Goal: Task Accomplishment & Management: Manage account settings

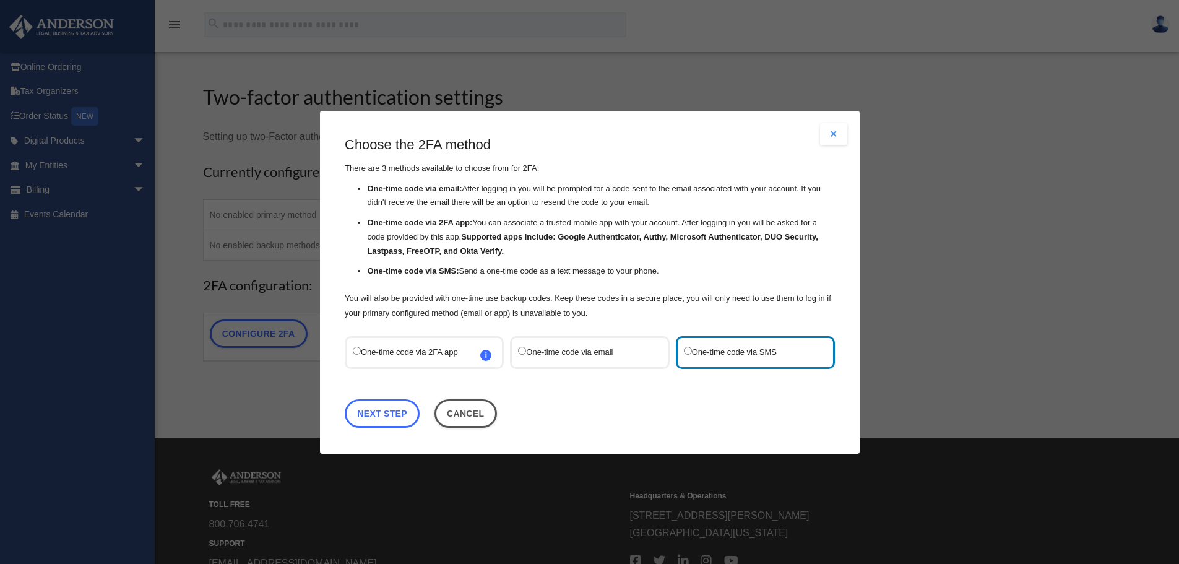
click at [381, 411] on link "Next Step" at bounding box center [382, 412] width 75 height 28
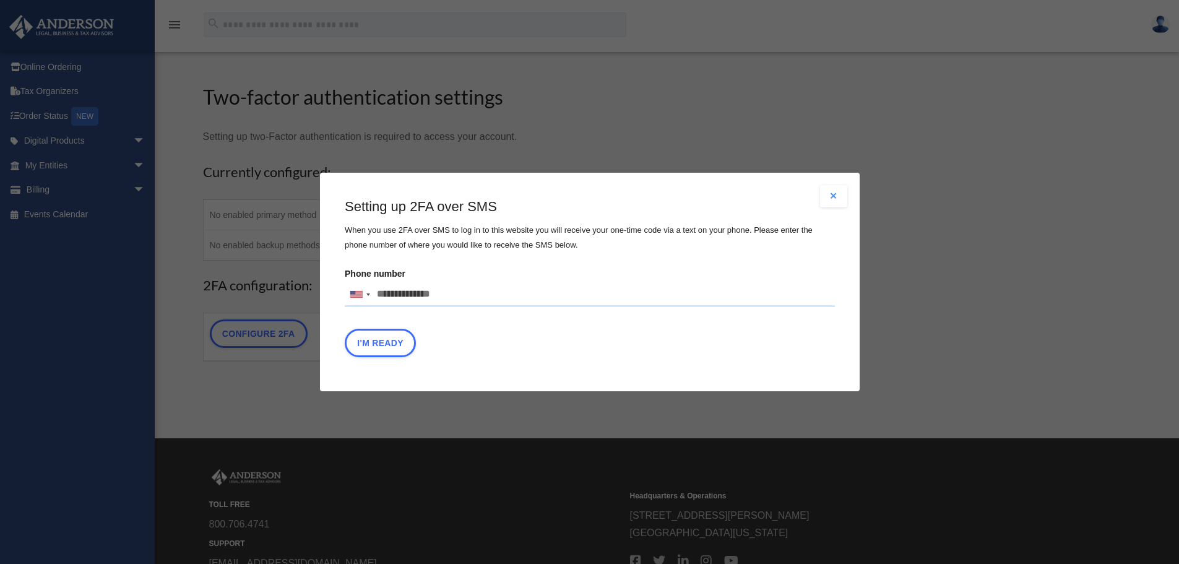
click at [414, 297] on input "Phone number [GEOGRAPHIC_DATA] +1 [GEOGRAPHIC_DATA] +44 [GEOGRAPHIC_DATA] (‫[GE…" at bounding box center [590, 294] width 490 height 25
type input "**********"
click at [379, 337] on button "I'm Ready" at bounding box center [380, 343] width 71 height 28
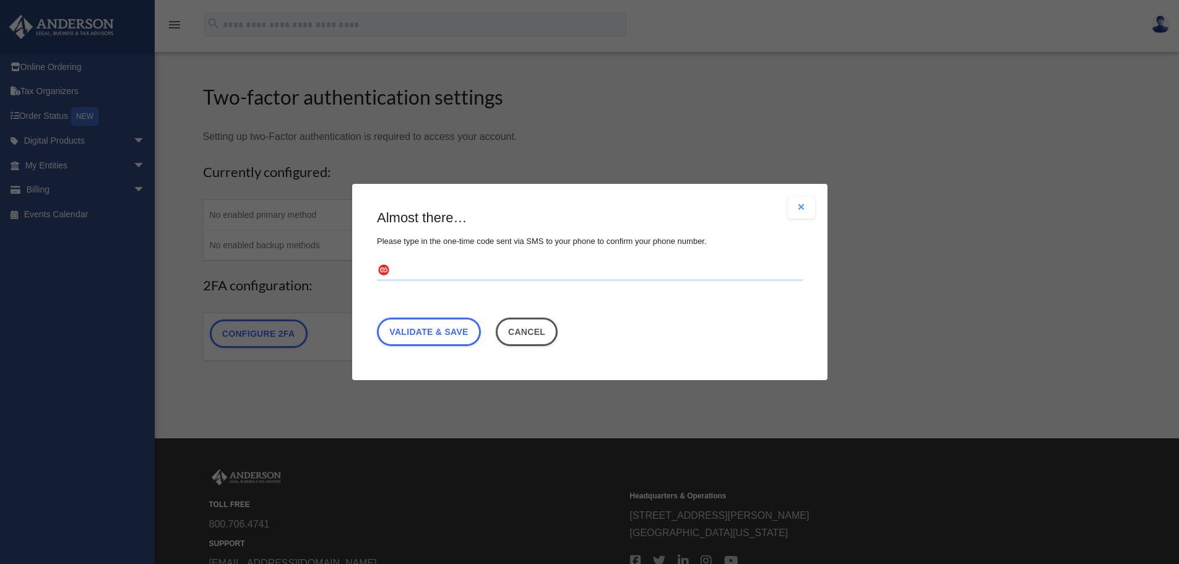
click at [439, 268] on input "text" at bounding box center [590, 271] width 426 height 20
type input "******"
click at [427, 331] on link "Validate & Save" at bounding box center [429, 331] width 104 height 28
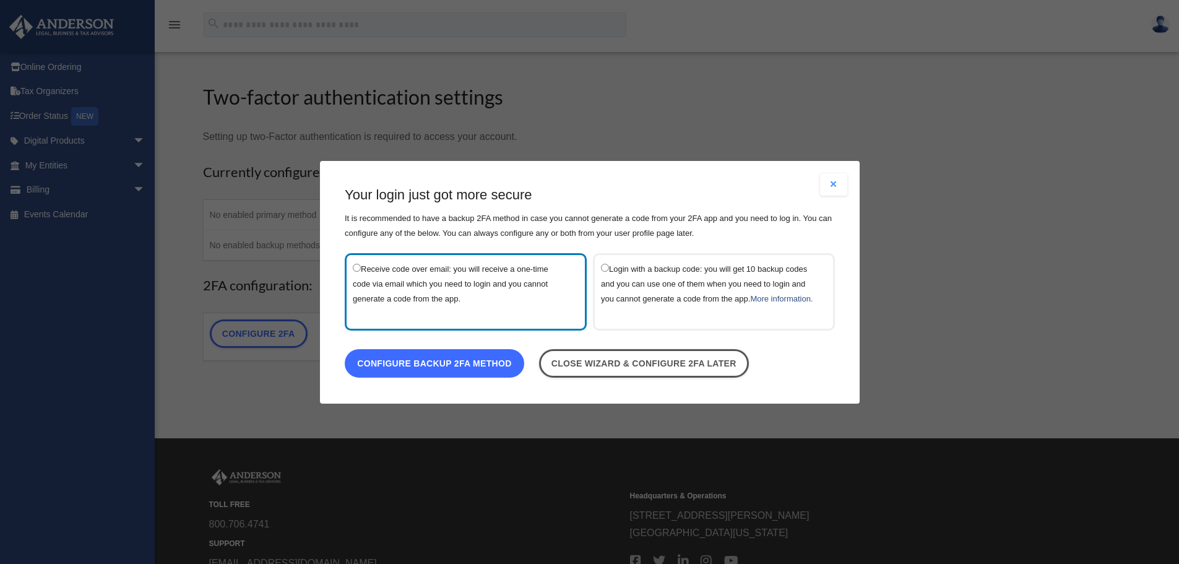
click at [435, 371] on link "Configure backup 2FA method" at bounding box center [434, 362] width 179 height 28
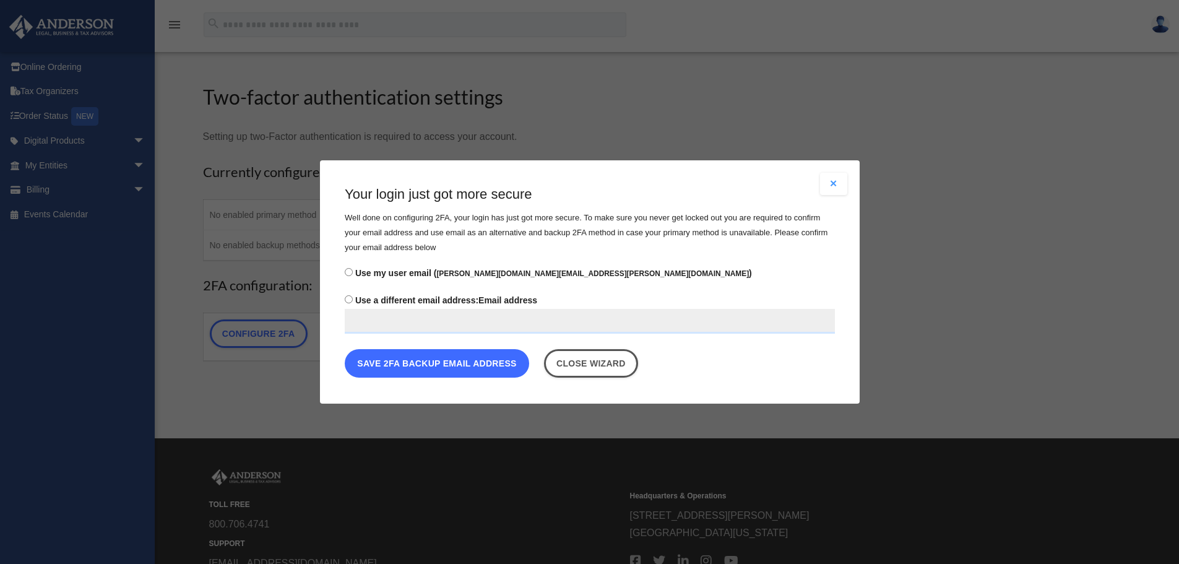
click at [438, 362] on button "Save 2FA backup email address" at bounding box center [437, 363] width 184 height 28
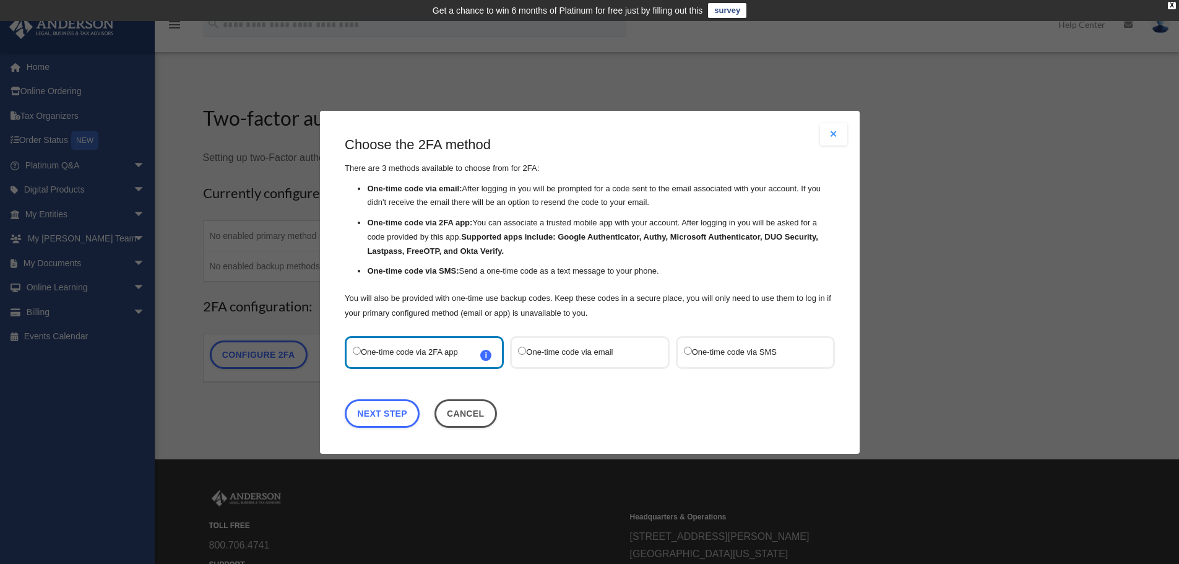
click at [748, 353] on label "One-time code via SMS" at bounding box center [748, 351] width 131 height 17
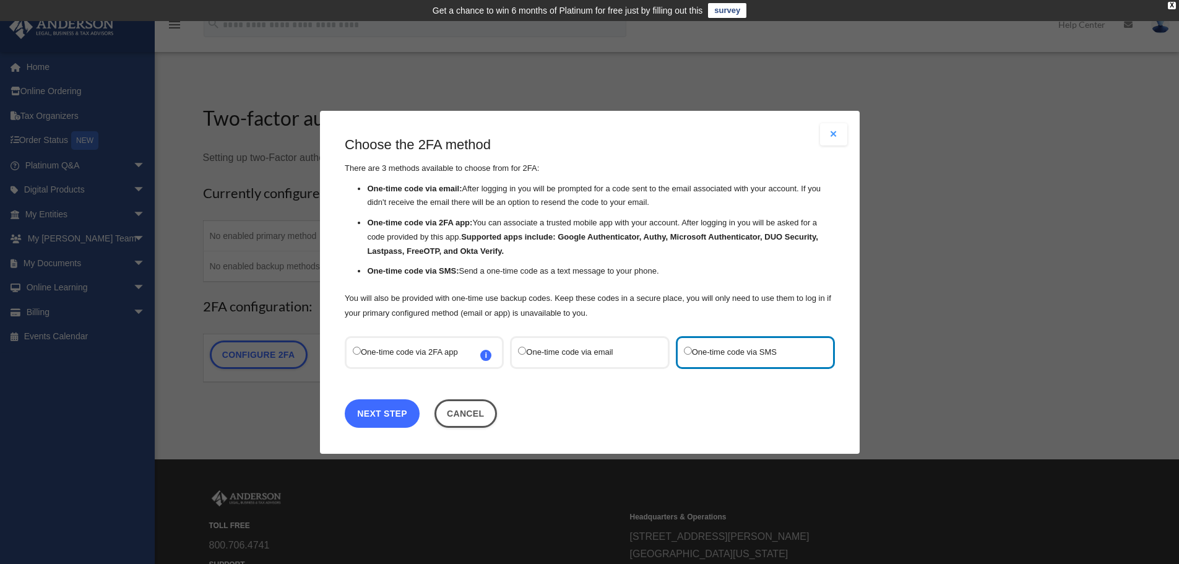
click at [387, 418] on link "Next Step" at bounding box center [382, 412] width 75 height 28
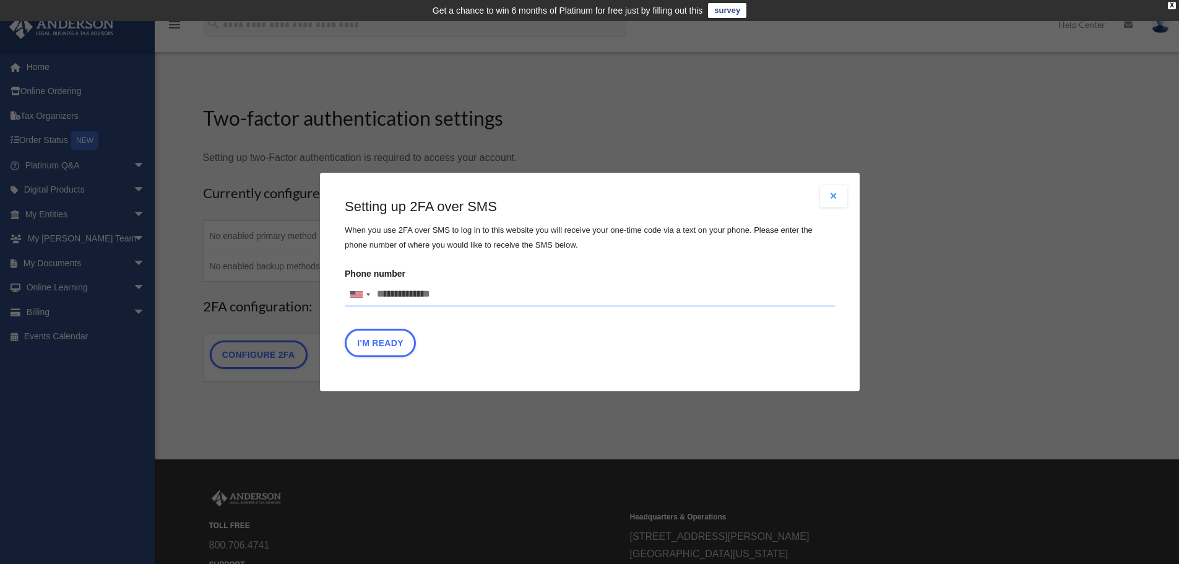
click at [421, 291] on input "Phone number [GEOGRAPHIC_DATA] +1 [GEOGRAPHIC_DATA] +44 [GEOGRAPHIC_DATA] (‫[GE…" at bounding box center [590, 294] width 490 height 25
type input "**********"
click at [384, 338] on button "I'm Ready" at bounding box center [380, 343] width 71 height 28
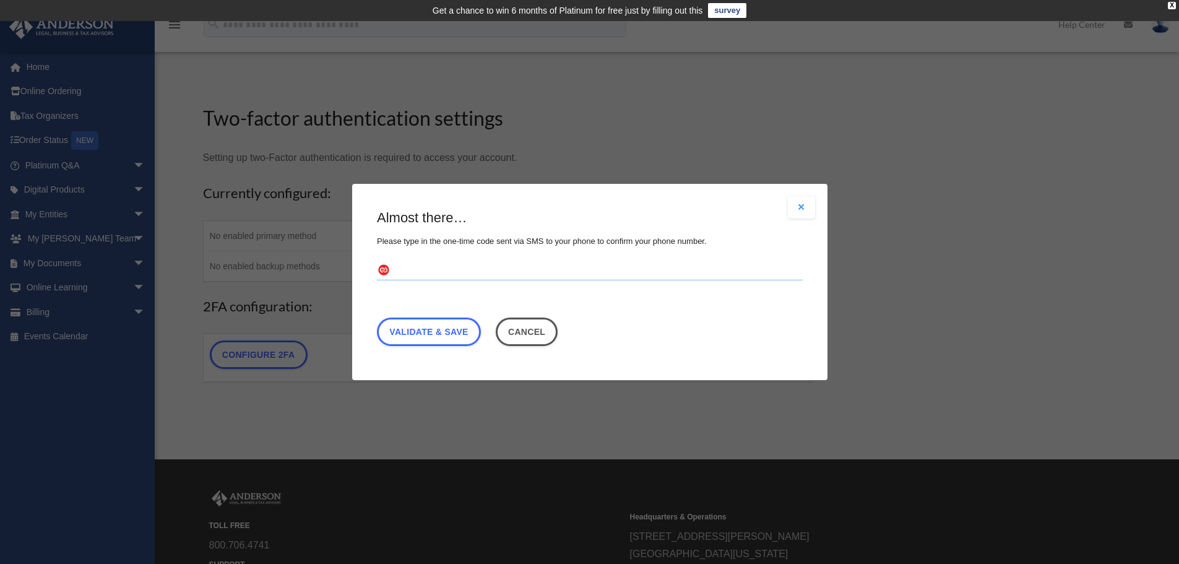
click at [421, 271] on input "text" at bounding box center [590, 271] width 426 height 20
type input "******"
click at [439, 325] on link "Validate & Save" at bounding box center [429, 331] width 104 height 28
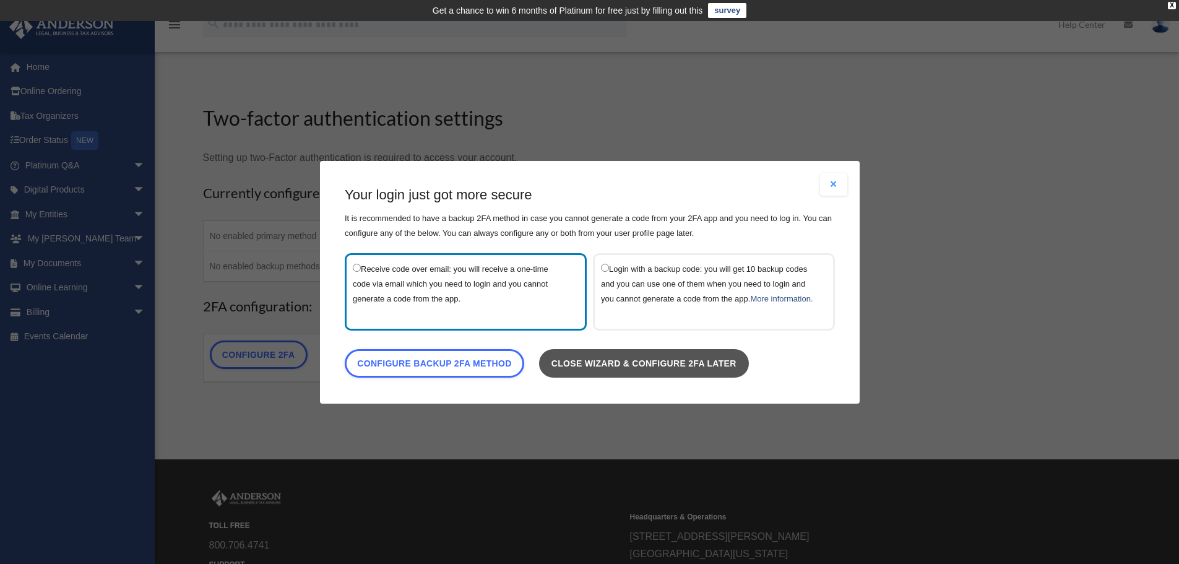
click at [681, 371] on link "Close wizard & configure 2FA later" at bounding box center [643, 362] width 210 height 28
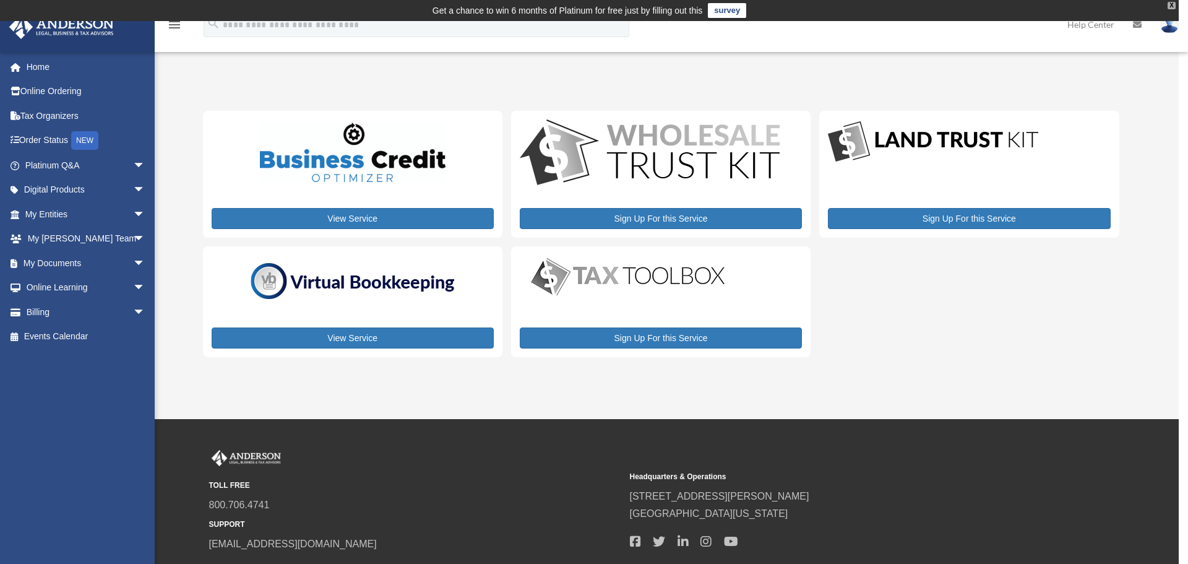
click at [1172, 5] on div "X" at bounding box center [1171, 5] width 8 height 7
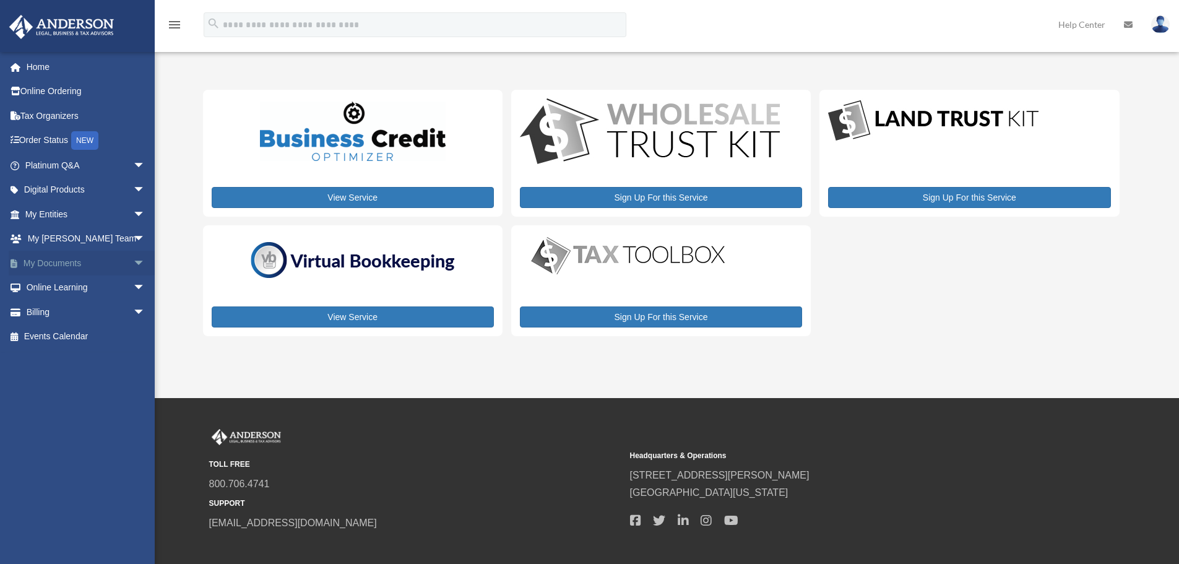
click at [133, 265] on span "arrow_drop_down" at bounding box center [145, 263] width 25 height 25
click at [133, 265] on span "arrow_drop_up" at bounding box center [145, 263] width 25 height 25
click at [133, 234] on span "arrow_drop_down" at bounding box center [145, 238] width 25 height 25
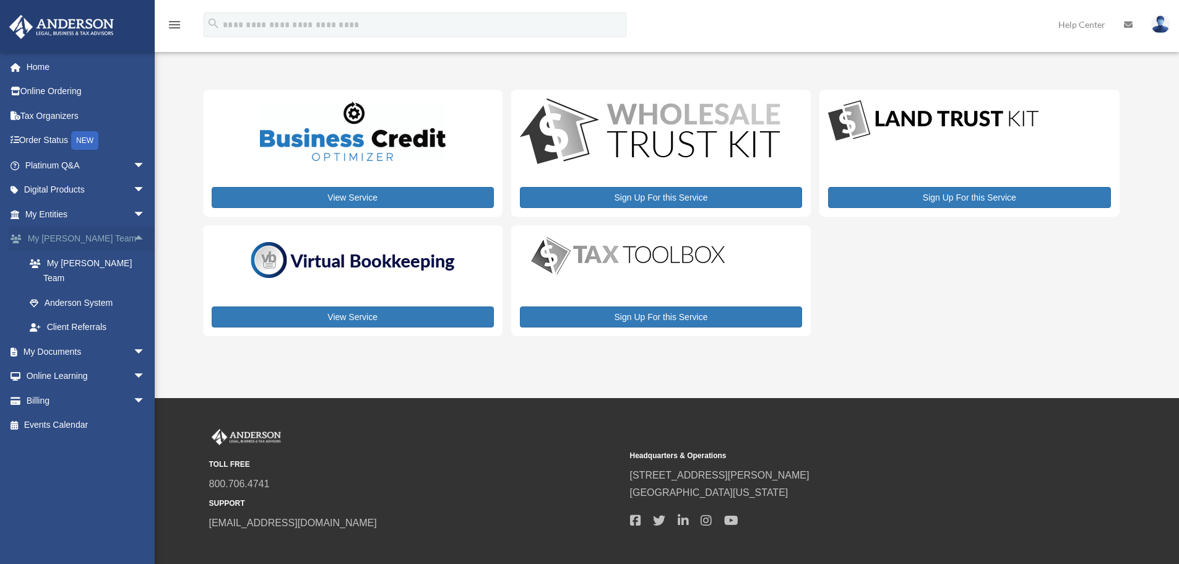
click at [133, 234] on span "arrow_drop_up" at bounding box center [145, 238] width 25 height 25
